Goal: Task Accomplishment & Management: Manage account settings

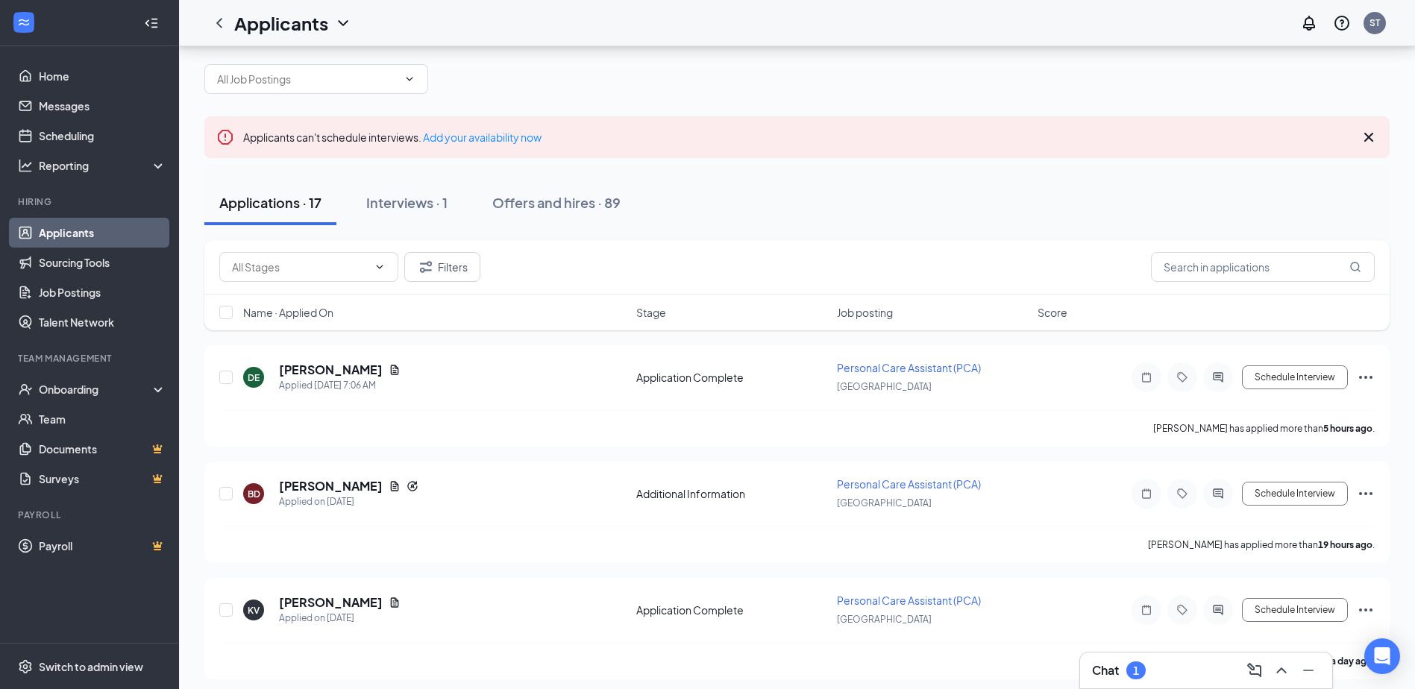
scroll to position [11, 0]
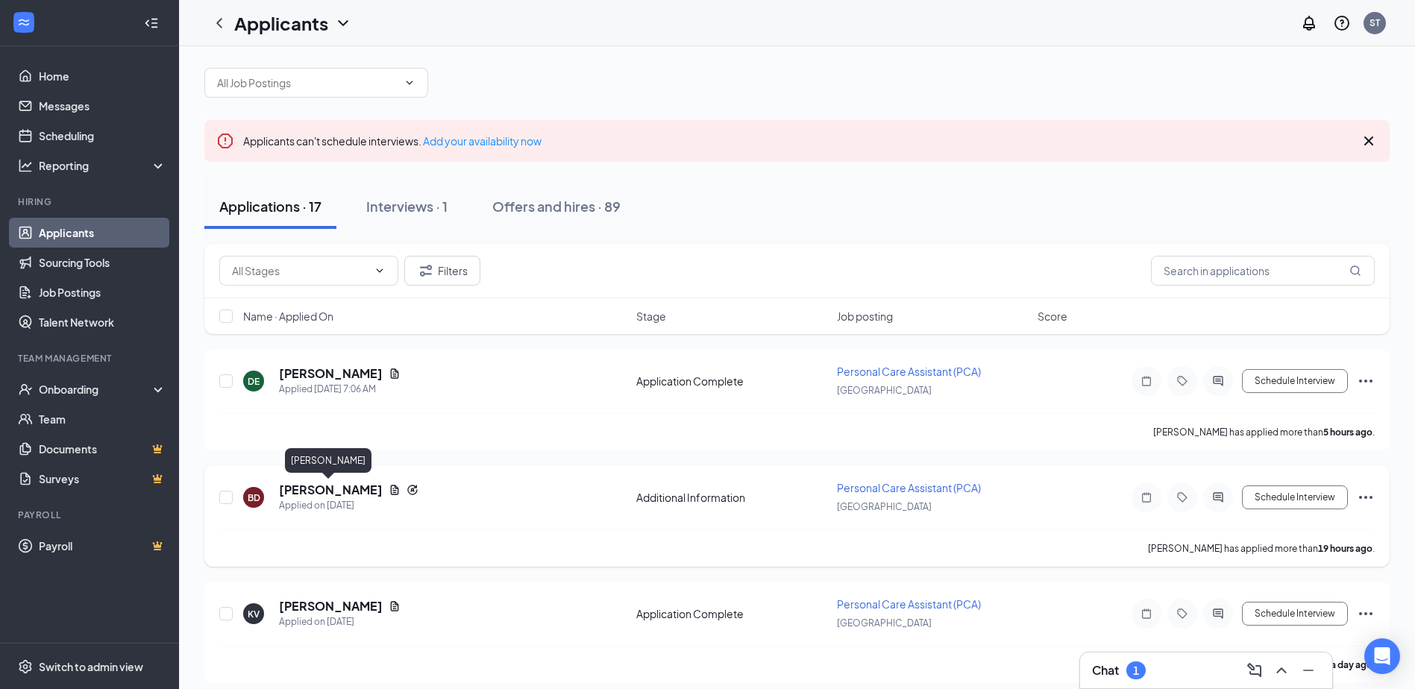
click at [339, 491] on h5 "[PERSON_NAME]" at bounding box center [331, 490] width 104 height 16
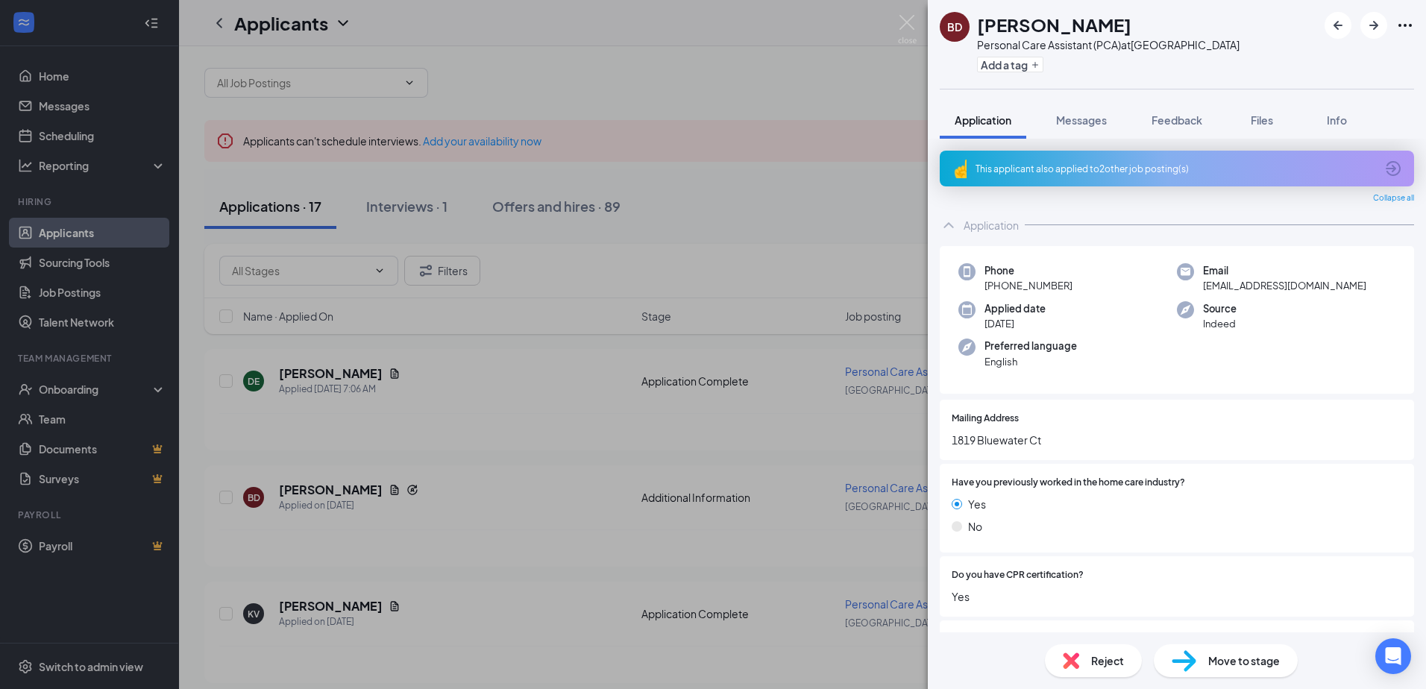
click at [1385, 165] on icon "ArrowCircle" at bounding box center [1394, 169] width 18 height 18
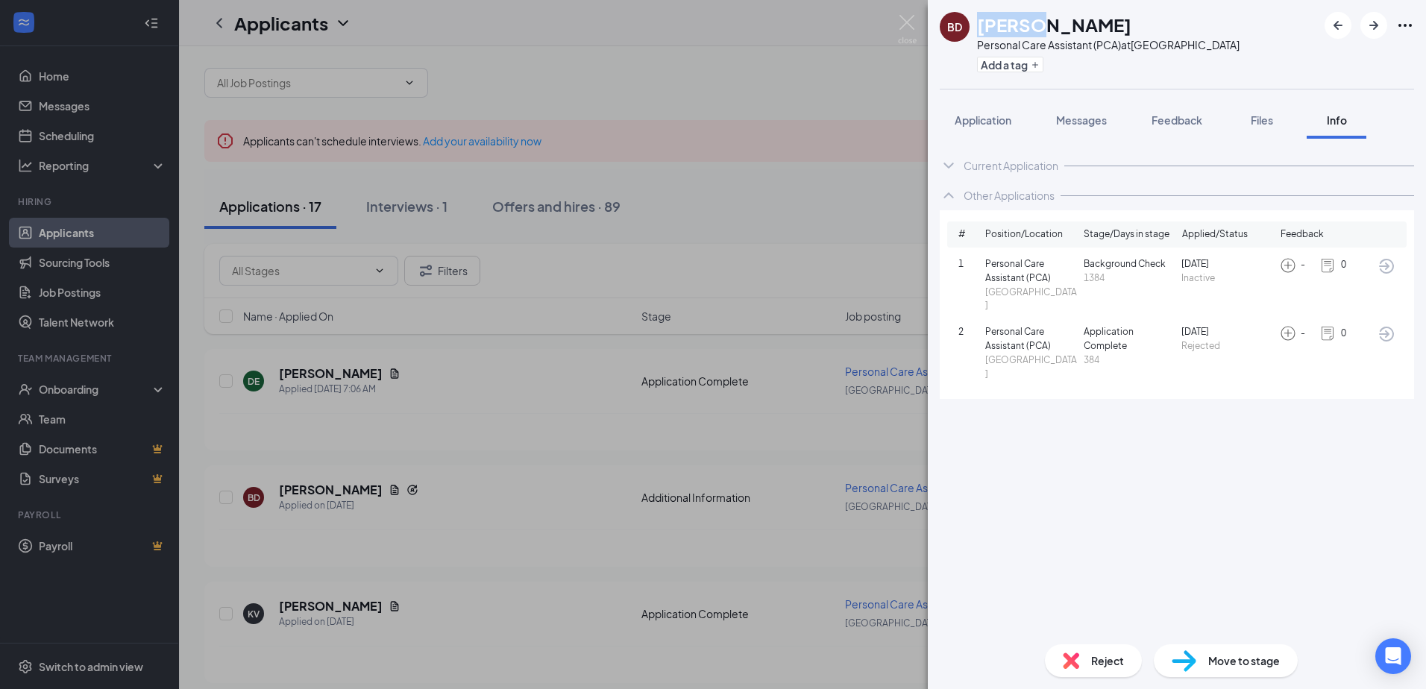
drag, startPoint x: 1039, startPoint y: 25, endPoint x: 982, endPoint y: 27, distance: 56.7
click at [982, 27] on h1 "[PERSON_NAME]" at bounding box center [1054, 24] width 154 height 25
copy h1 "[PERSON_NAME]"
drag, startPoint x: 1127, startPoint y: 21, endPoint x: 1048, endPoint y: 25, distance: 79.2
click at [1048, 25] on div "[PERSON_NAME]" at bounding box center [1108, 24] width 263 height 25
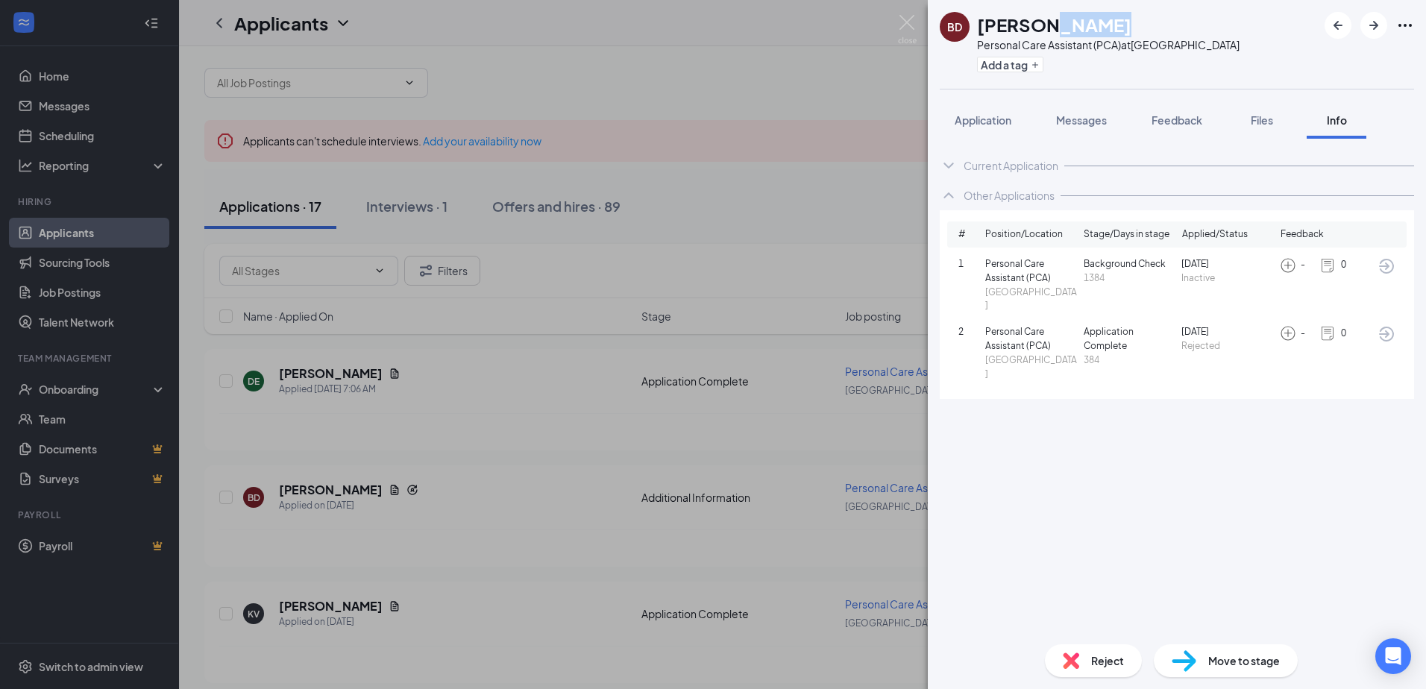
drag, startPoint x: 1048, startPoint y: 25, endPoint x: 1056, endPoint y: 25, distance: 8.2
copy h1 "[GEOGRAPHIC_DATA]"
click at [1380, 325] on icon "ArrowCircle" at bounding box center [1387, 334] width 18 height 18
click at [1178, 116] on span "Feedback" at bounding box center [1177, 119] width 51 height 13
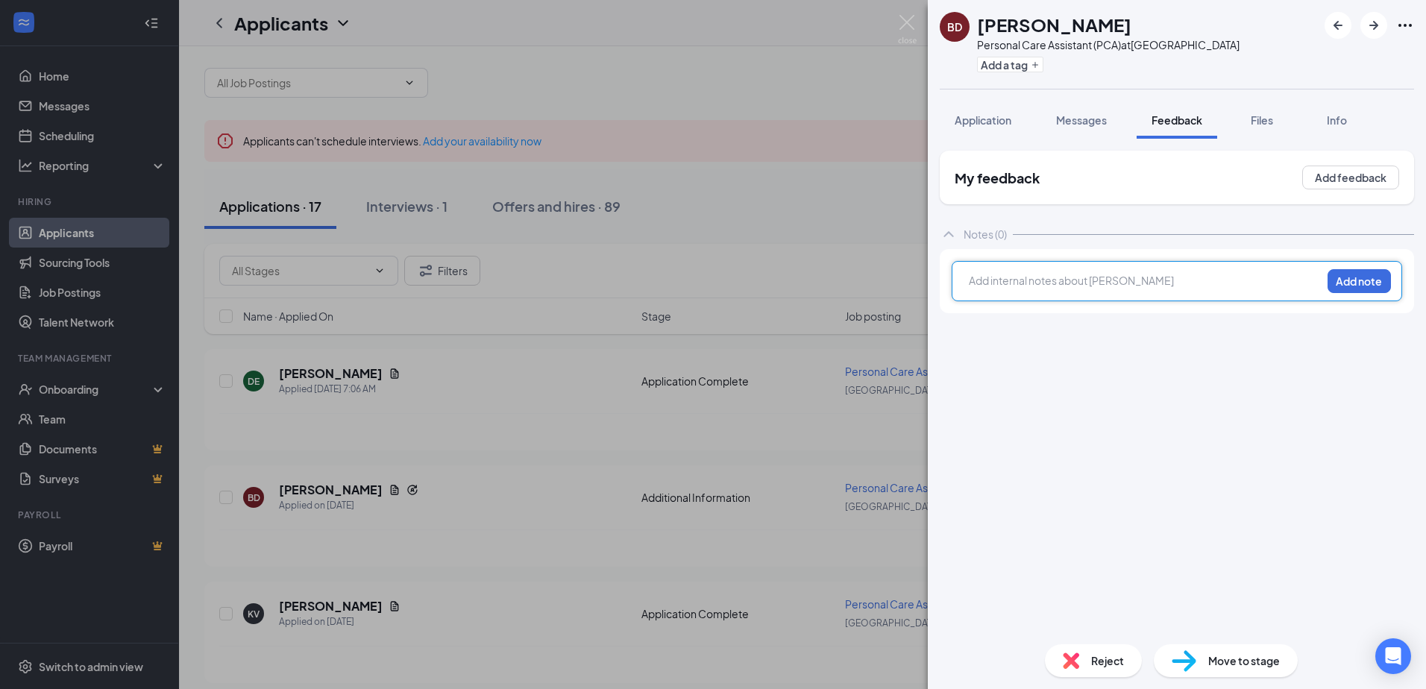
click at [1055, 280] on div at bounding box center [1145, 281] width 351 height 16
click at [1358, 283] on button "Add note" at bounding box center [1359, 281] width 63 height 24
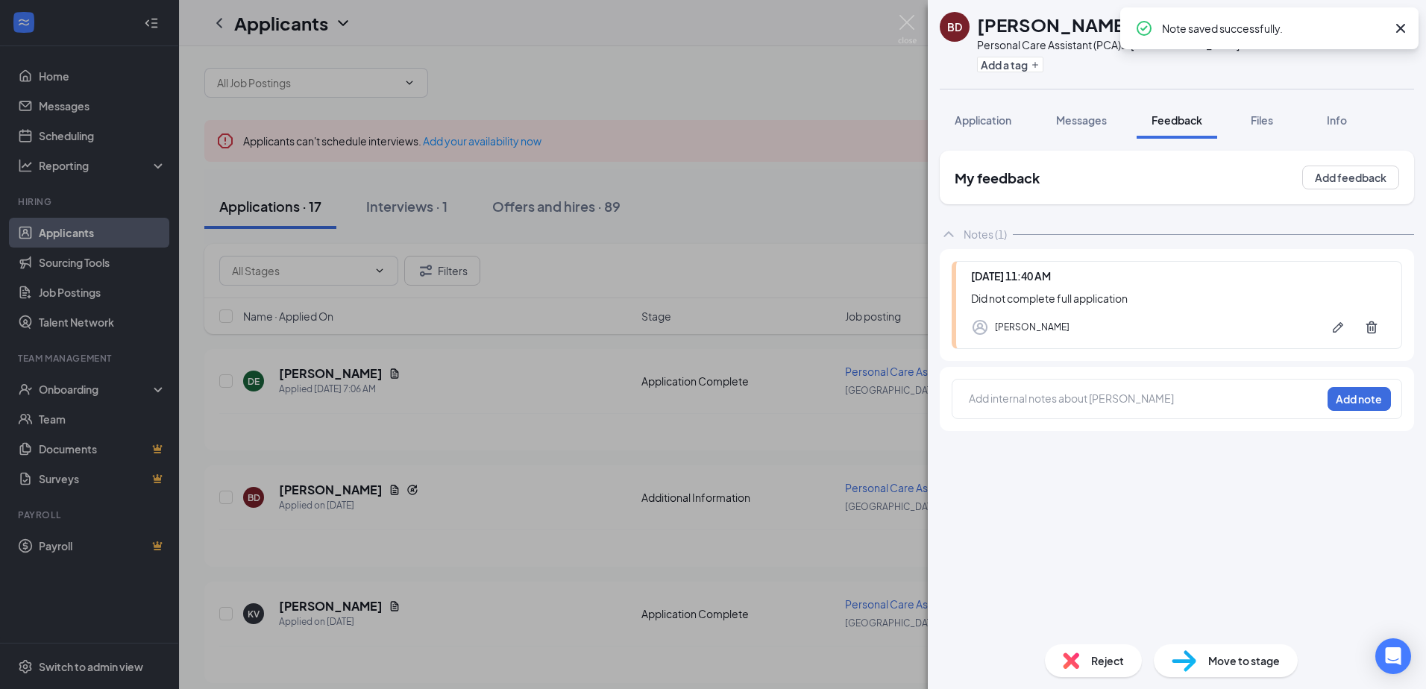
click at [1112, 662] on span "Reject" at bounding box center [1107, 661] width 33 height 16
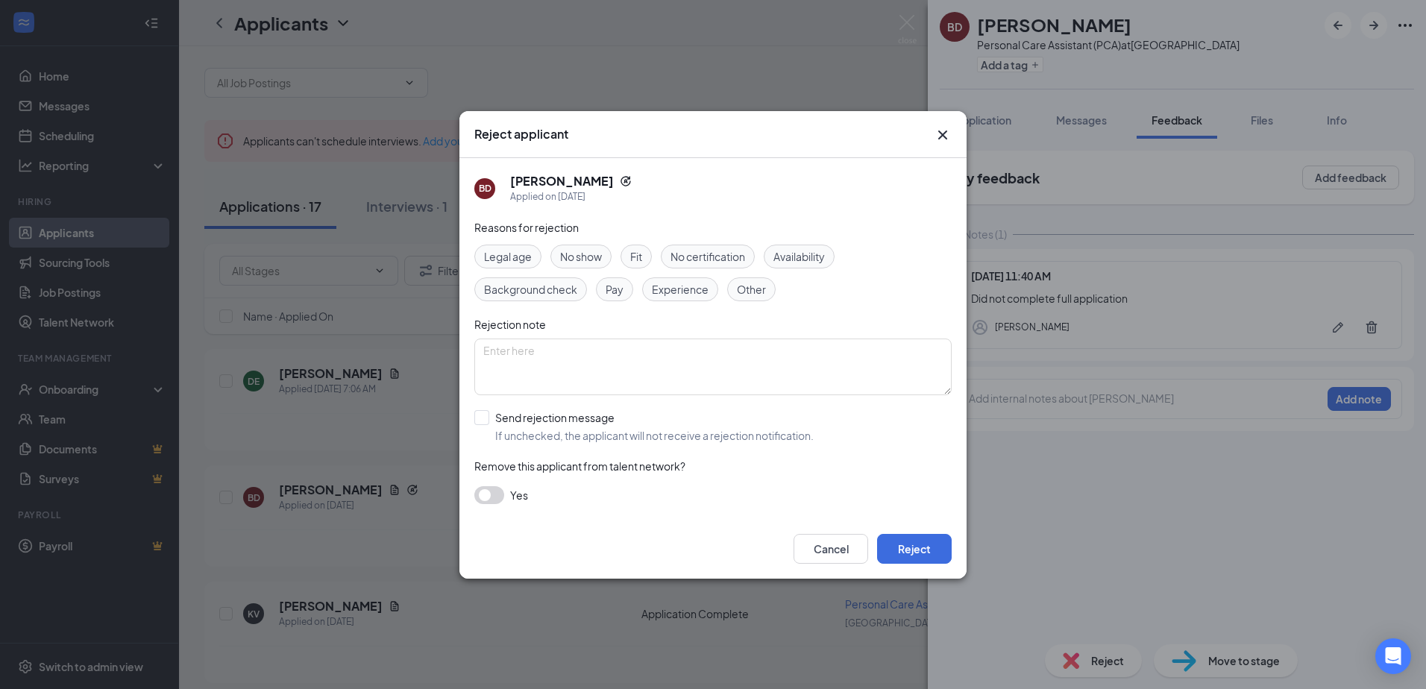
click at [749, 289] on span "Other" at bounding box center [751, 289] width 29 height 16
click at [903, 546] on button "Reject" at bounding box center [914, 549] width 75 height 30
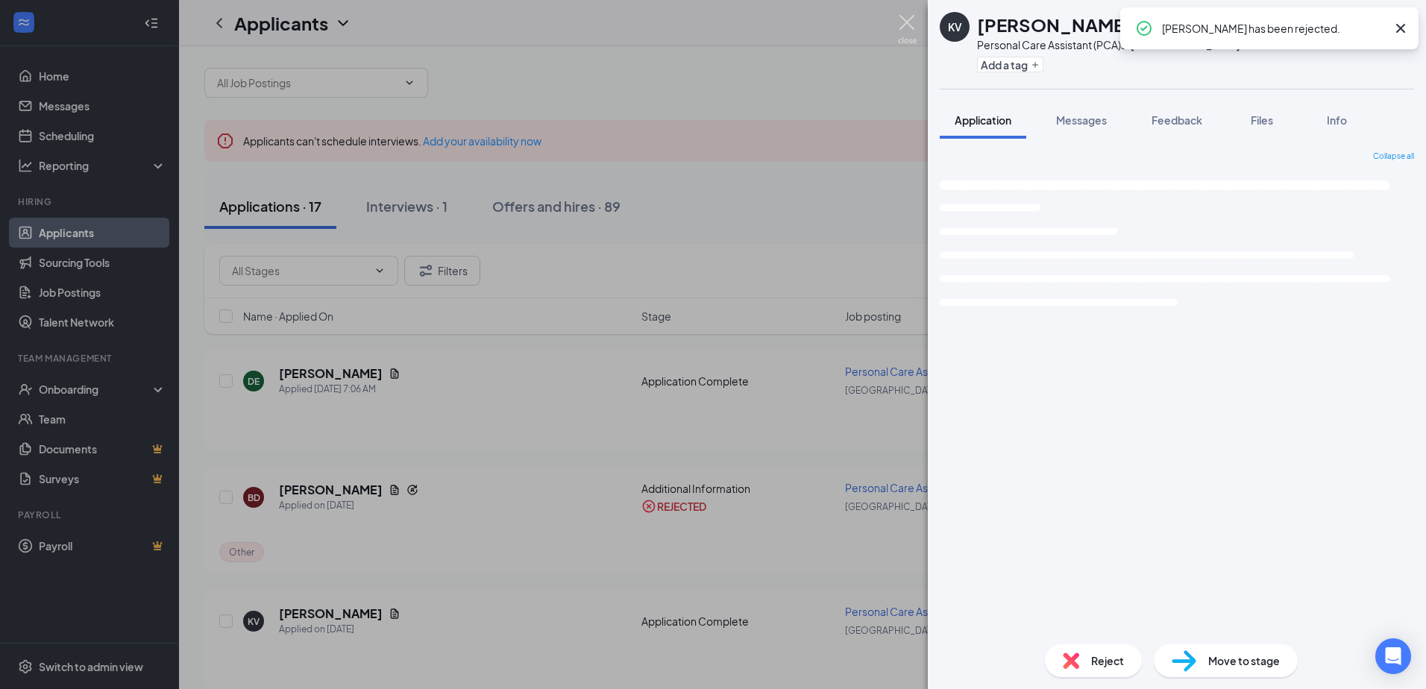
click at [903, 20] on img at bounding box center [907, 29] width 19 height 29
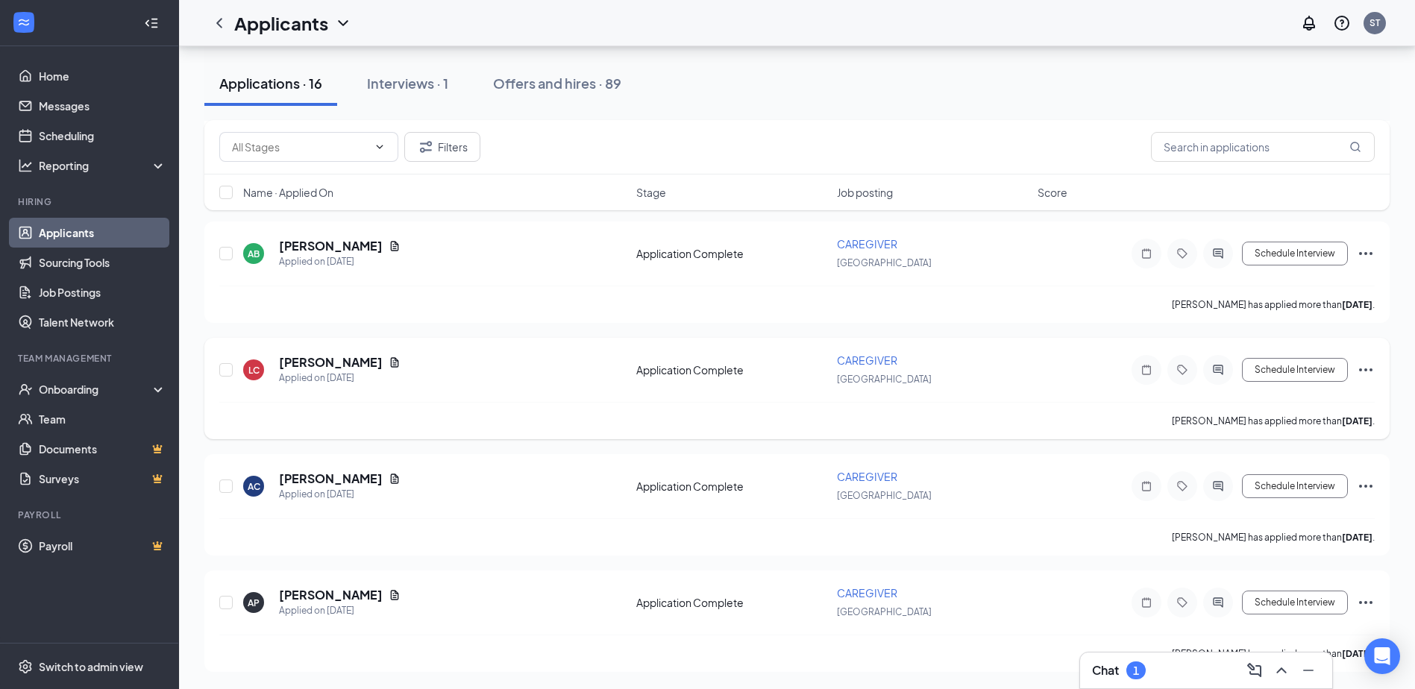
scroll to position [1536, 0]
